Goal: Task Accomplishment & Management: Complete application form

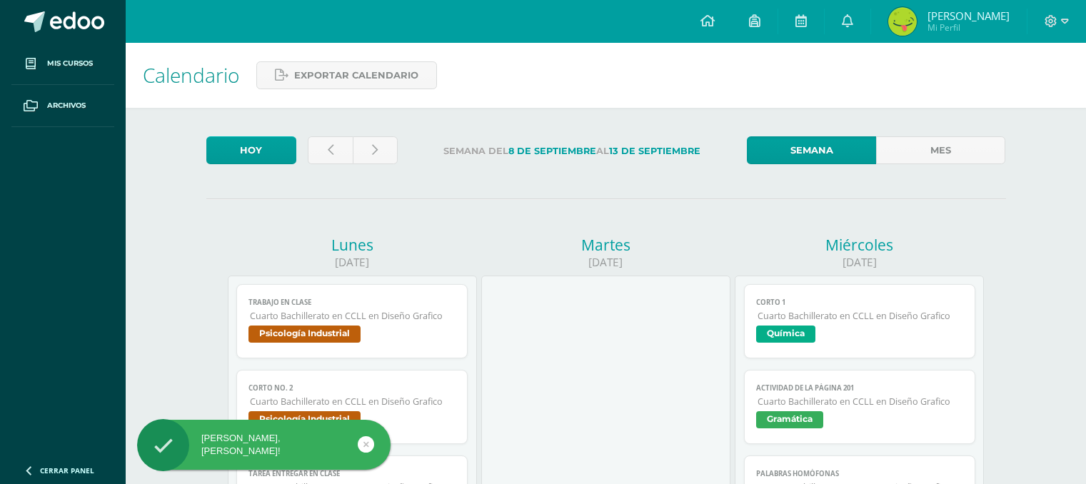
scroll to position [382, 0]
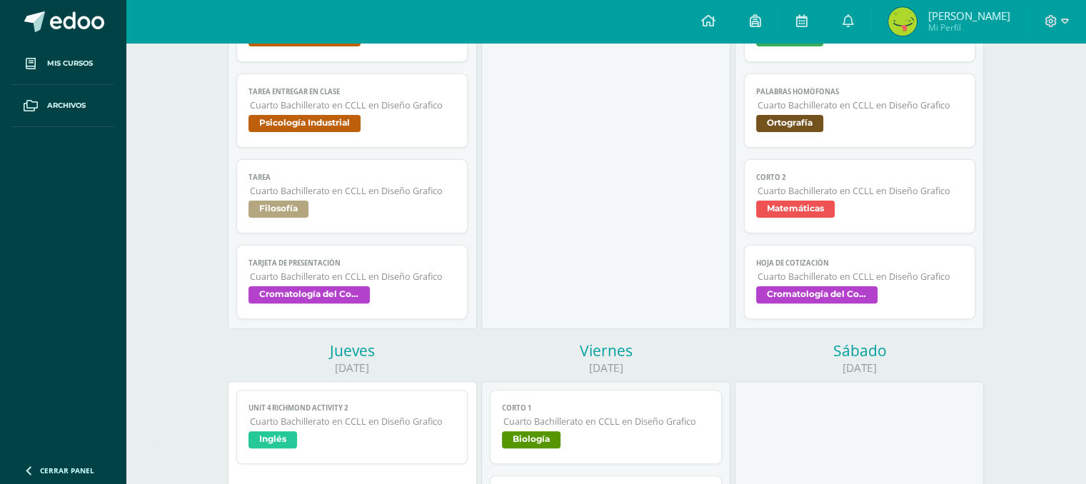
click at [1084, 4] on div at bounding box center [1056, 21] width 59 height 43
click at [1046, 31] on div at bounding box center [1056, 21] width 59 height 43
click at [1061, 17] on icon at bounding box center [1065, 21] width 8 height 13
click at [981, 95] on link "Cerrar sesión" at bounding box center [1011, 96] width 113 height 21
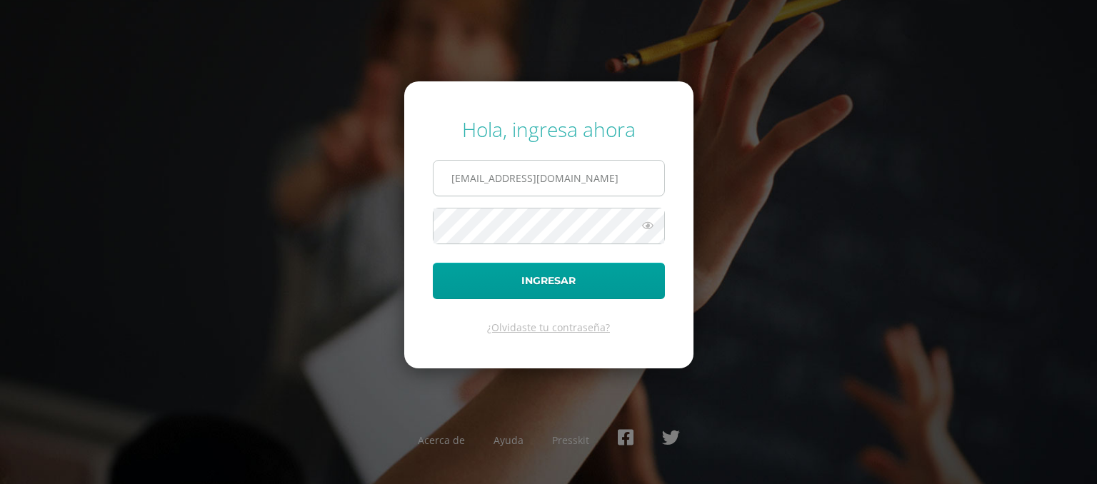
click at [574, 179] on input "[EMAIL_ADDRESS][DOMAIN_NAME]" at bounding box center [548, 178] width 231 height 35
click at [551, 179] on input "[EMAIL_ADDRESS][DOMAIN_NAME]" at bounding box center [548, 178] width 231 height 35
click at [497, 178] on input "[EMAIL_ADDRESS][DOMAIN_NAME]" at bounding box center [548, 178] width 231 height 35
type input "[EMAIL_ADDRESS][DOMAIN_NAME]"
click at [647, 223] on icon at bounding box center [647, 225] width 19 height 17
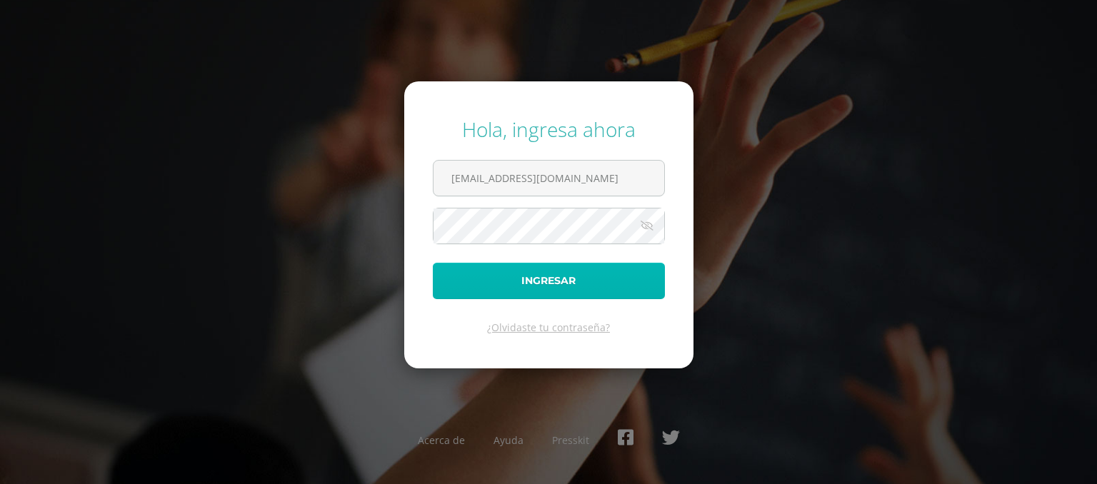
click at [469, 264] on button "Ingresar" at bounding box center [549, 281] width 232 height 36
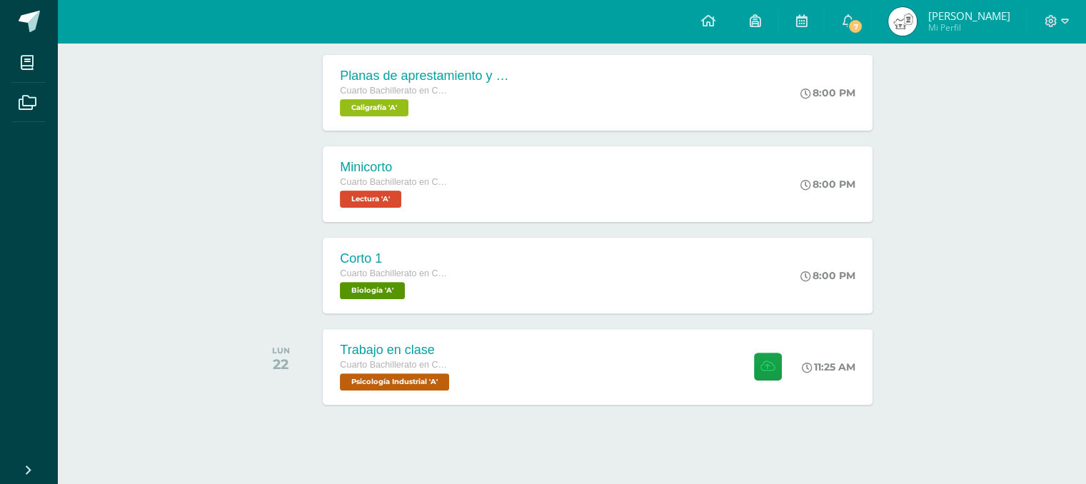
scroll to position [420, 0]
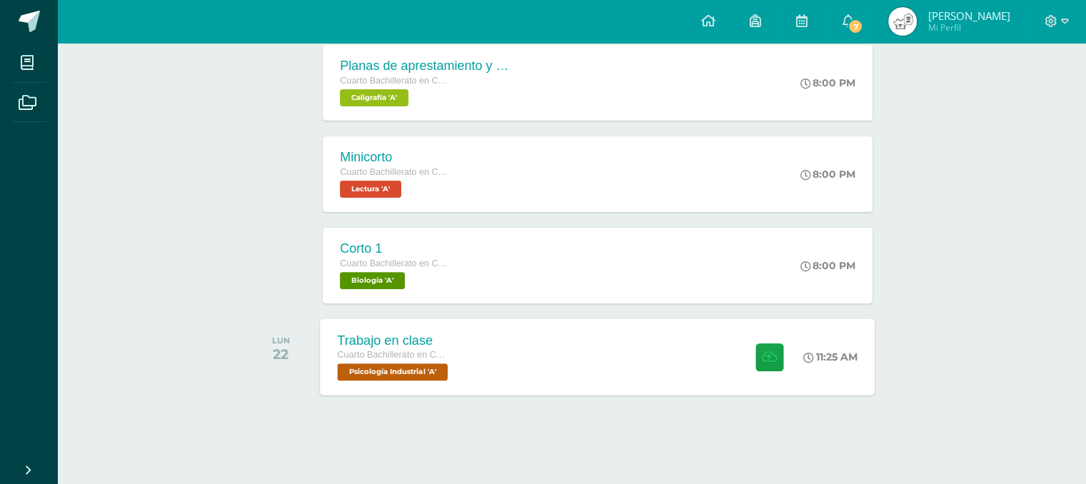
click at [456, 356] on div "Trabajo en clase Cuarto Bachillerato en CCLL en Diseño Grafico Psicología Indus…" at bounding box center [395, 356] width 148 height 76
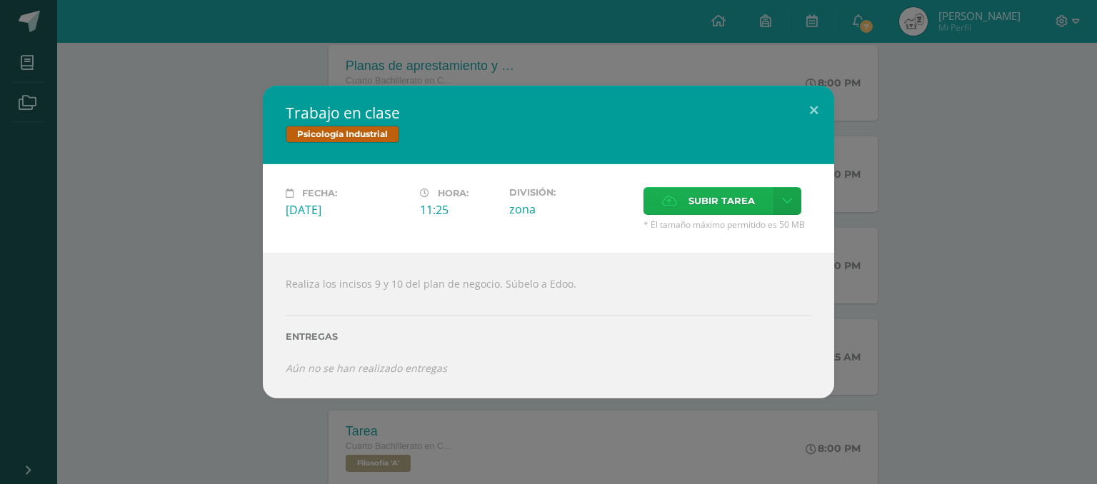
click at [700, 208] on span "Subir tarea" at bounding box center [721, 201] width 66 height 26
click at [0, 0] on input "Subir tarea" at bounding box center [0, 0] width 0 height 0
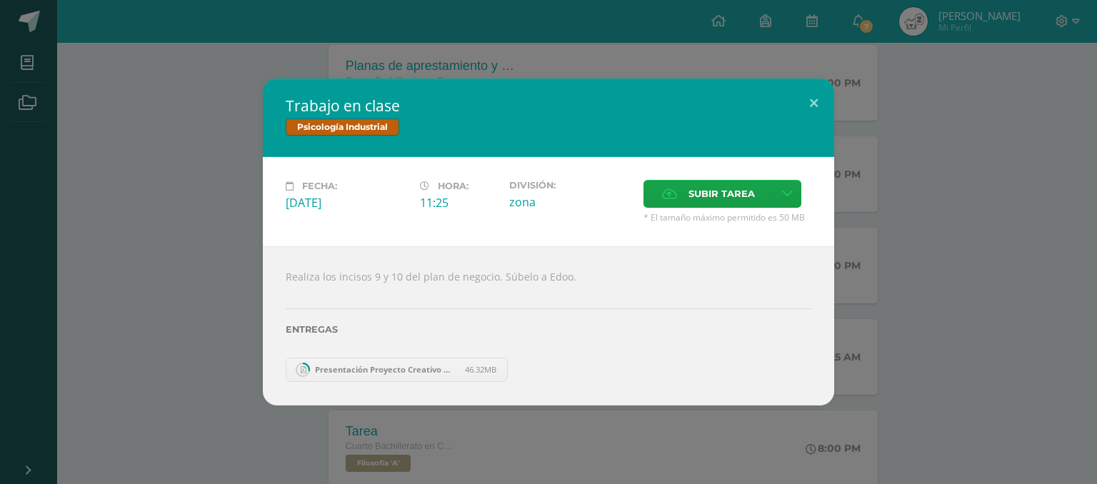
click at [917, 84] on div "Trabajo en clase Psicología Industrial Fecha: Lunes 22 de Septiembre Hora: 11:2…" at bounding box center [548, 242] width 1085 height 326
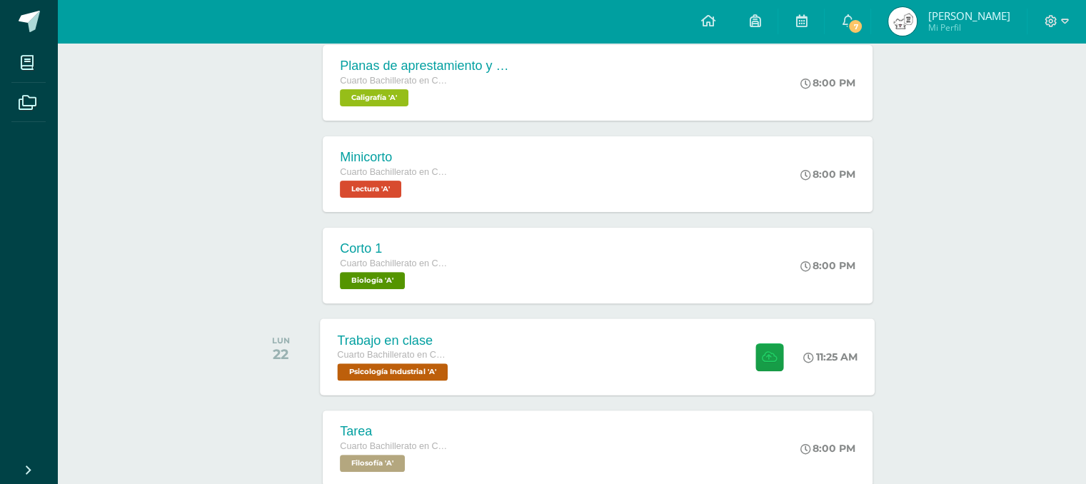
click at [616, 374] on div "Trabajo en clase Cuarto Bachillerato en CCLL en Diseño Grafico Psicología Indus…" at bounding box center [598, 356] width 555 height 76
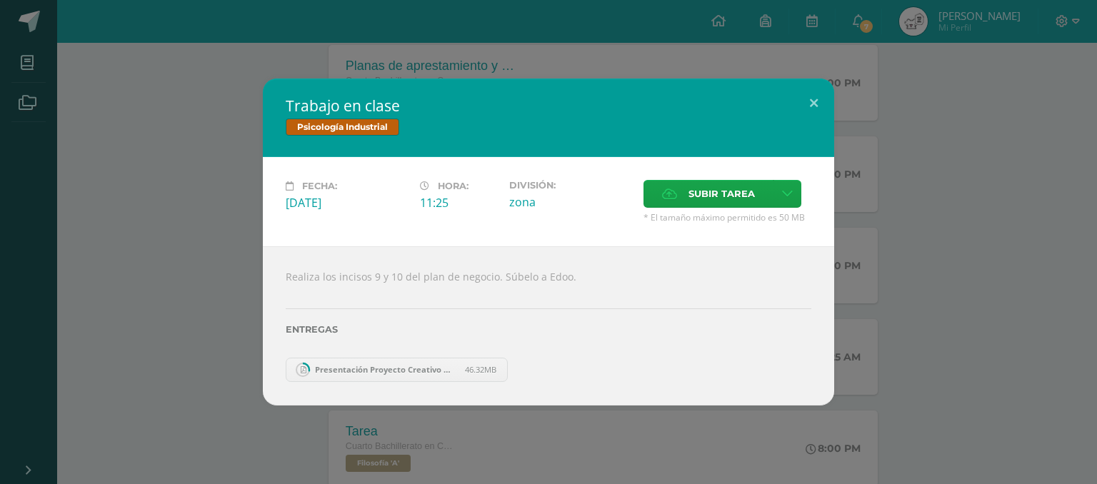
click at [903, 223] on div "Trabajo en clase Psicología Industrial Fecha: Lunes 22 de Septiembre Hora: 11:2…" at bounding box center [548, 242] width 1085 height 326
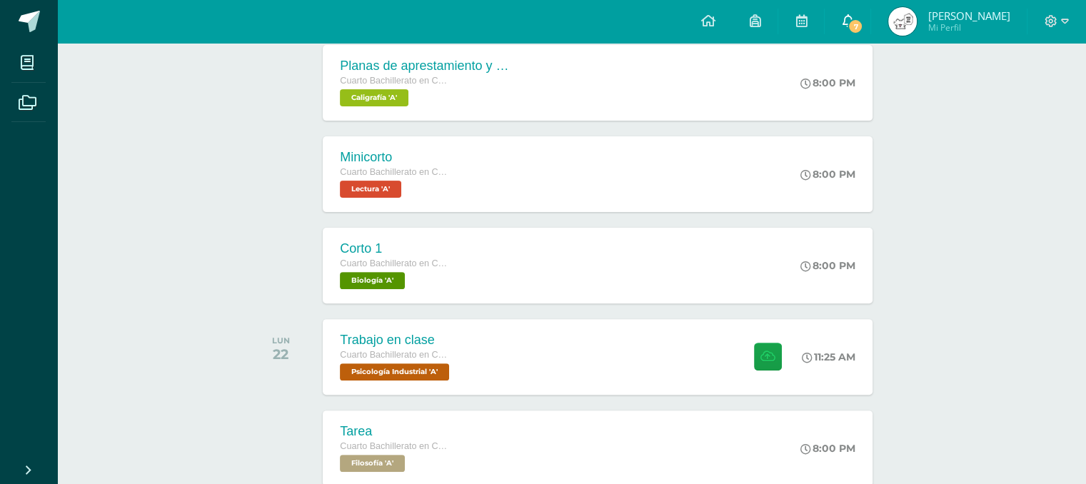
click at [870, 24] on link "7" at bounding box center [848, 21] width 46 height 43
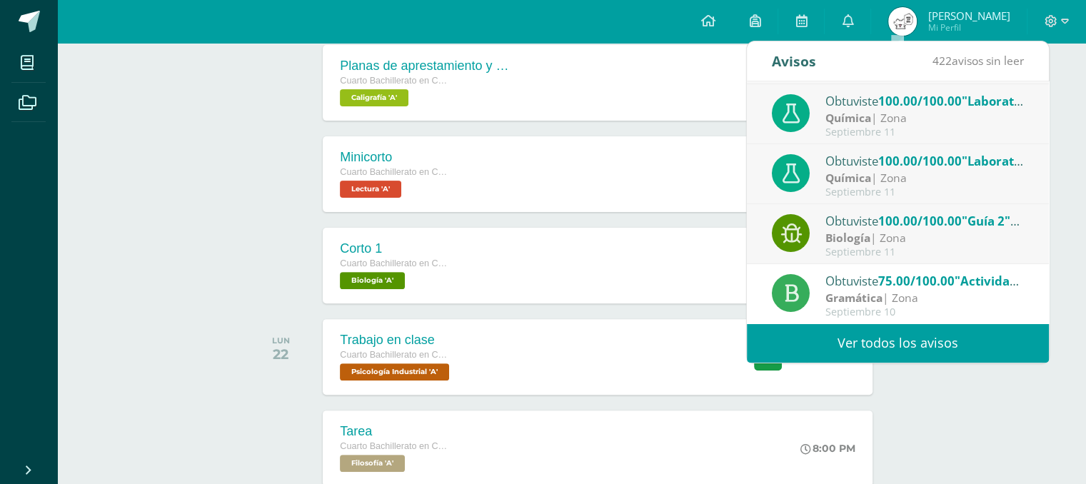
scroll to position [0, 0]
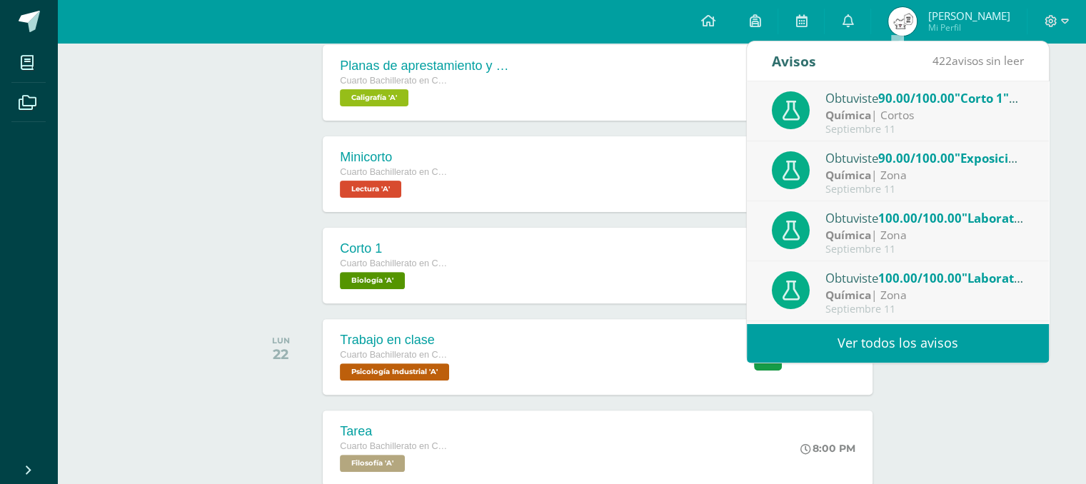
click at [936, 110] on div "Química | Cortos" at bounding box center [924, 115] width 198 height 16
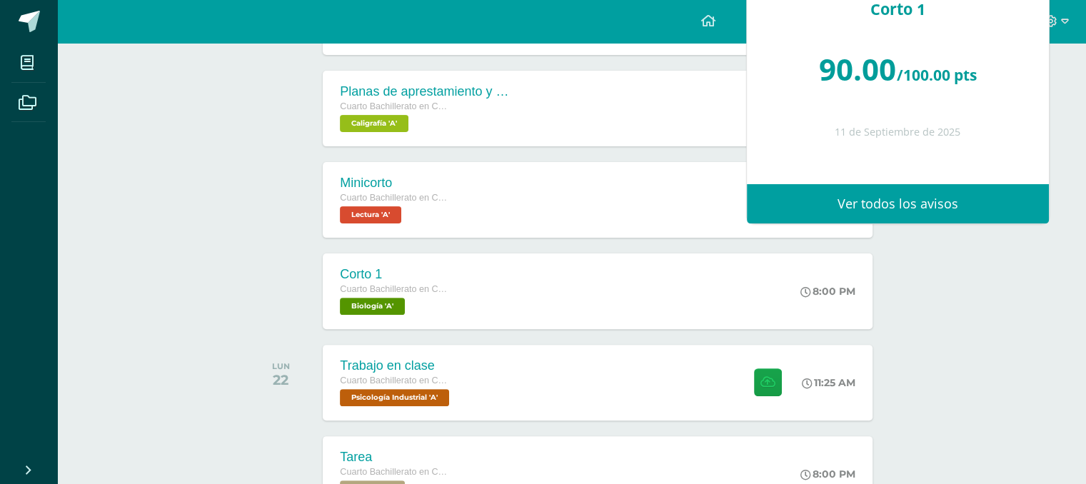
scroll to position [398, 0]
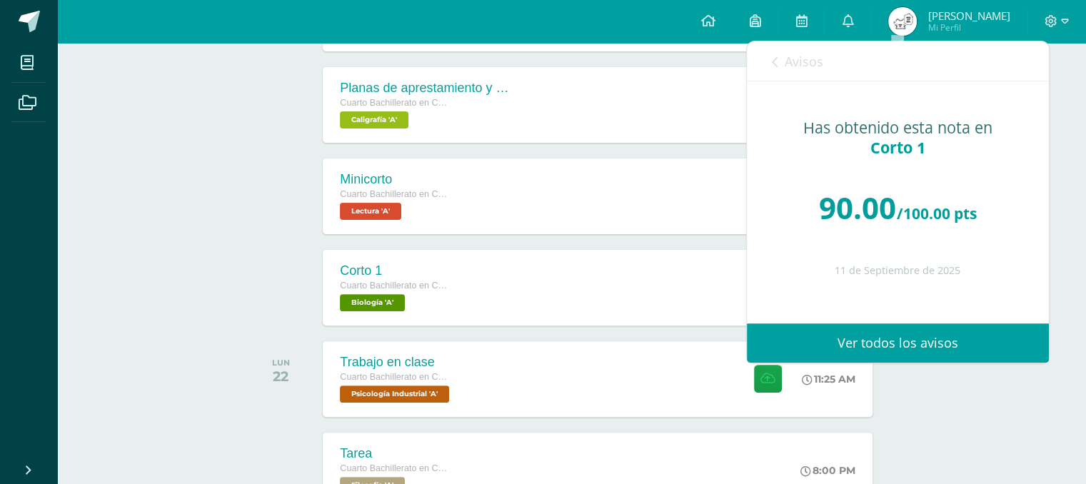
click at [774, 59] on icon at bounding box center [775, 61] width 6 height 11
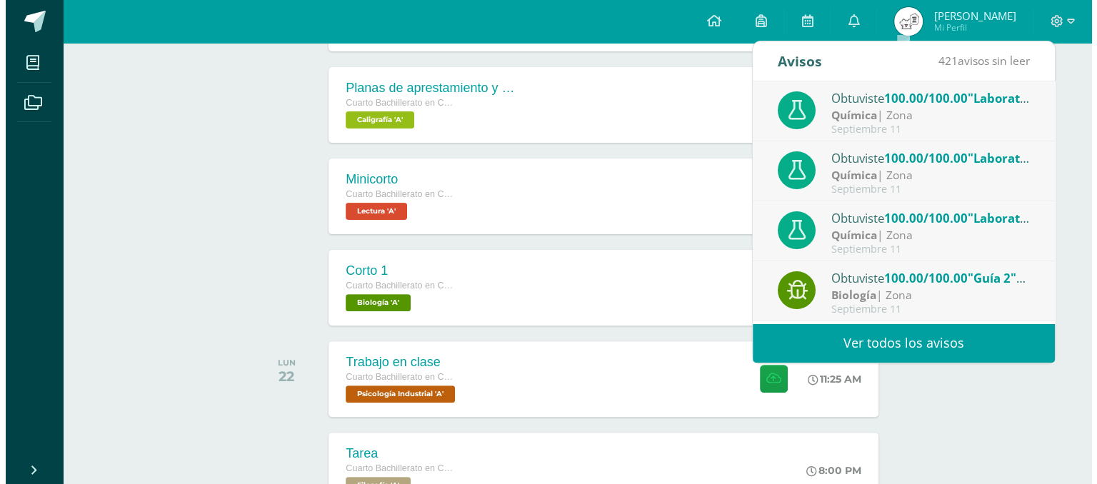
scroll to position [181, 0]
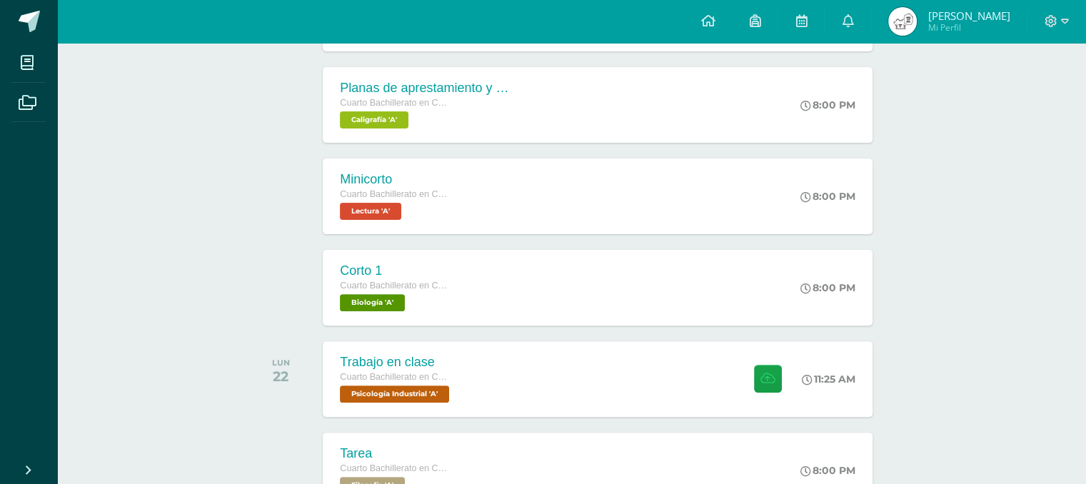
click at [481, 368] on div "Trabajo en clase Cuarto Bachillerato en CCLL en Diseño Grafico Psicología Indus…" at bounding box center [598, 379] width 555 height 76
